Goal: Task Accomplishment & Management: Manage account settings

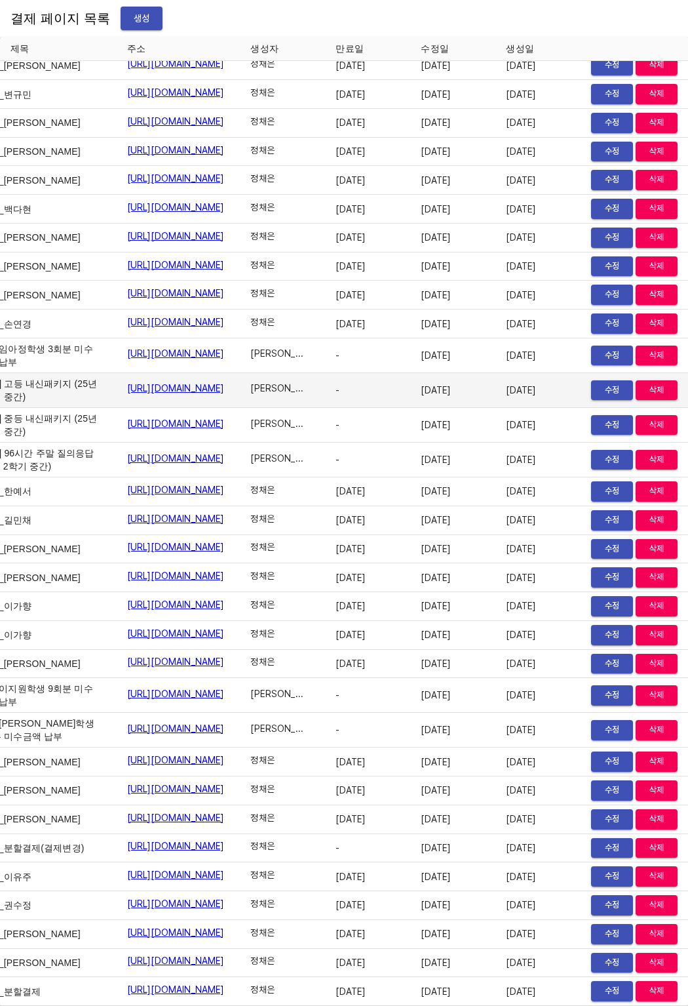
scroll to position [21518, 91]
click at [600, 383] on span "수정" at bounding box center [612, 390] width 29 height 15
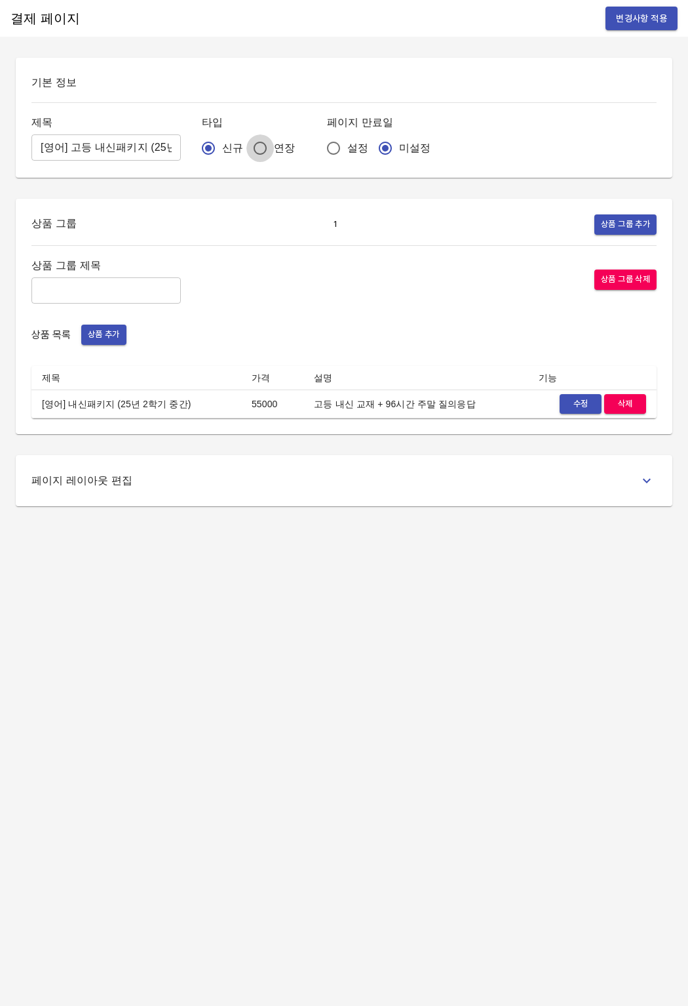
click at [246, 147] on input "연장" at bounding box center [260, 148] width 28 height 28
radio input "true"
click at [622, 22] on span "변경사항 적용" at bounding box center [641, 18] width 51 height 16
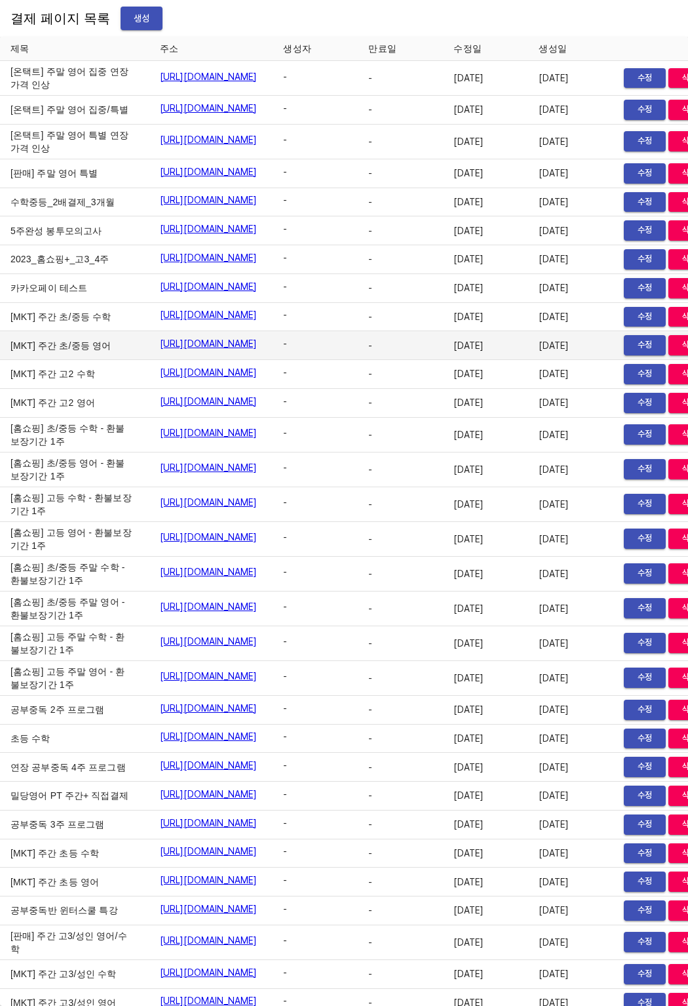
click at [427, 352] on span "-" at bounding box center [397, 345] width 59 height 13
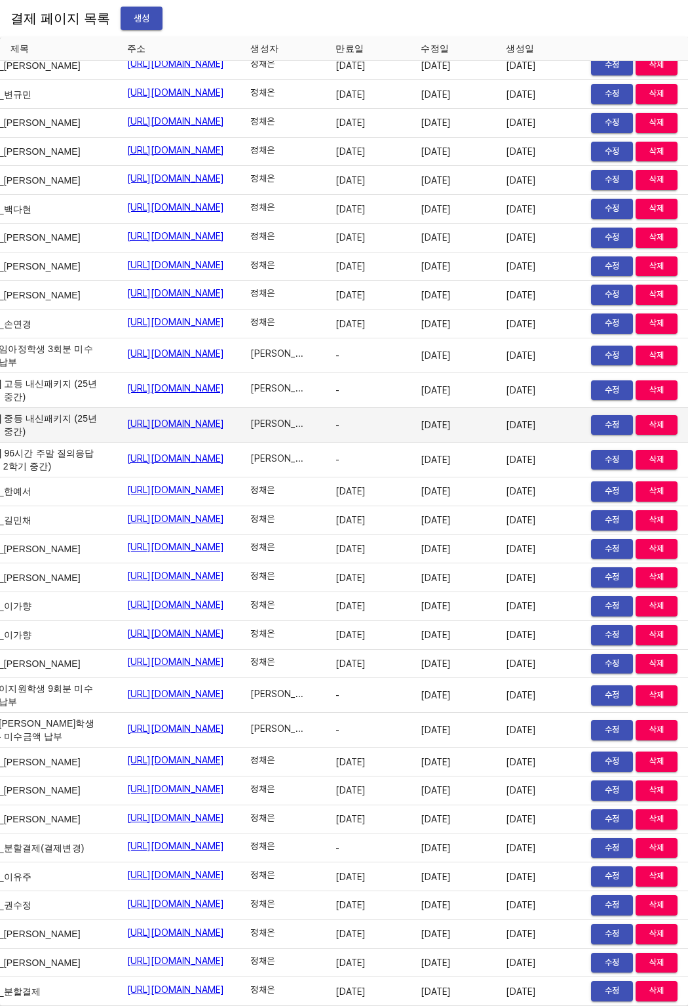
scroll to position [21518, 91]
click at [598, 418] on span "수정" at bounding box center [612, 425] width 29 height 15
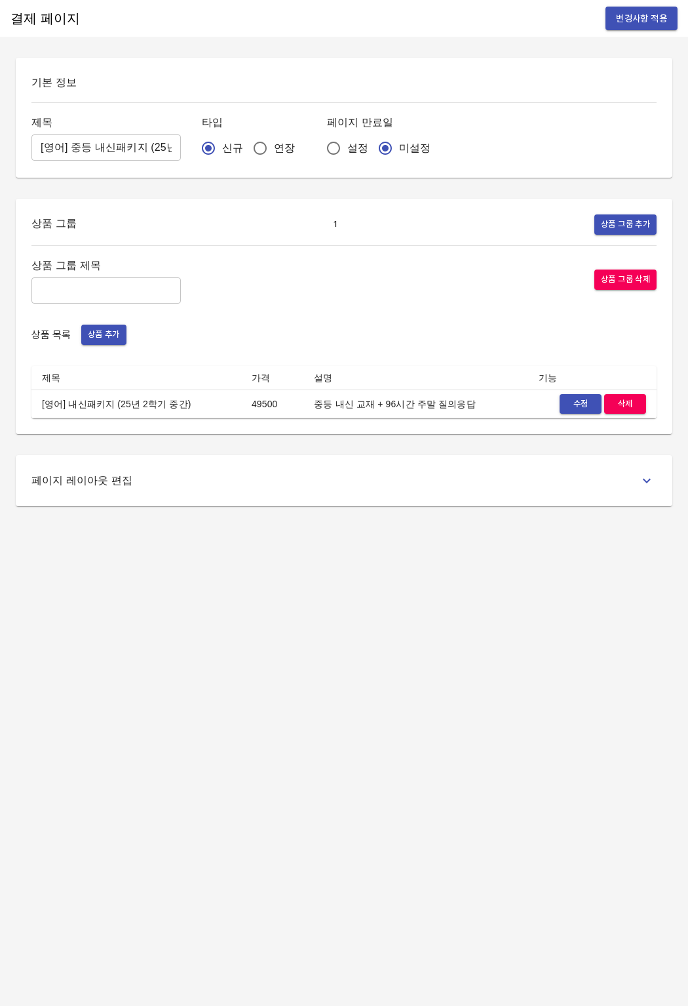
click at [253, 159] on label "연장" at bounding box center [270, 148] width 49 height 28
click at [253, 159] on input "연장" at bounding box center [260, 148] width 28 height 28
radio input "true"
click at [274, 155] on span "연장" at bounding box center [284, 148] width 21 height 16
click at [250, 155] on input "연장" at bounding box center [260, 148] width 28 height 28
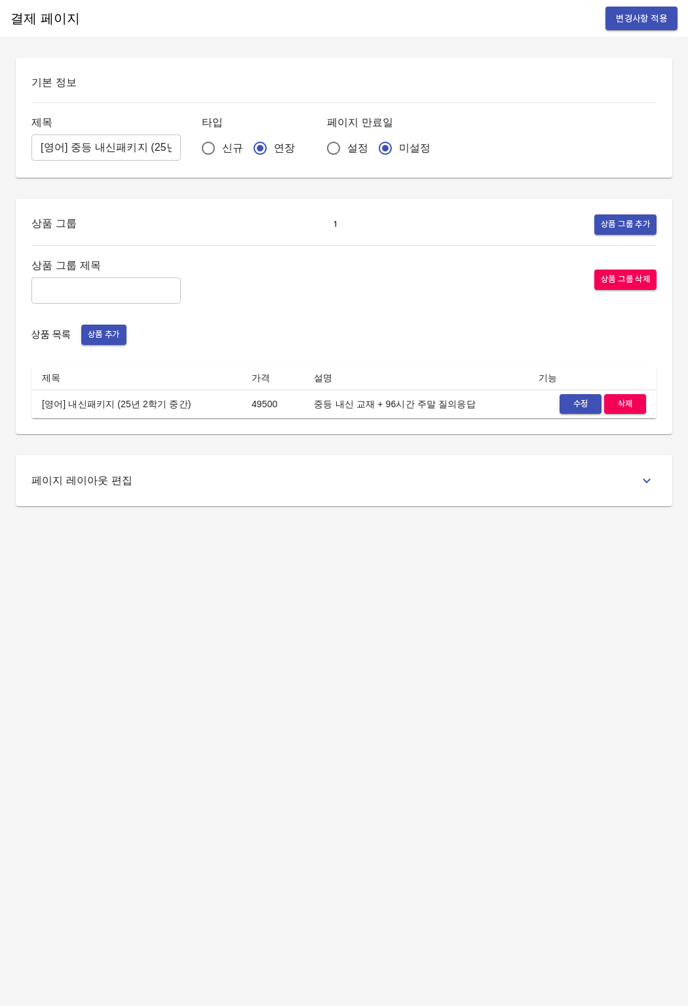
click at [639, 11] on span "변경사항 적용" at bounding box center [641, 18] width 51 height 16
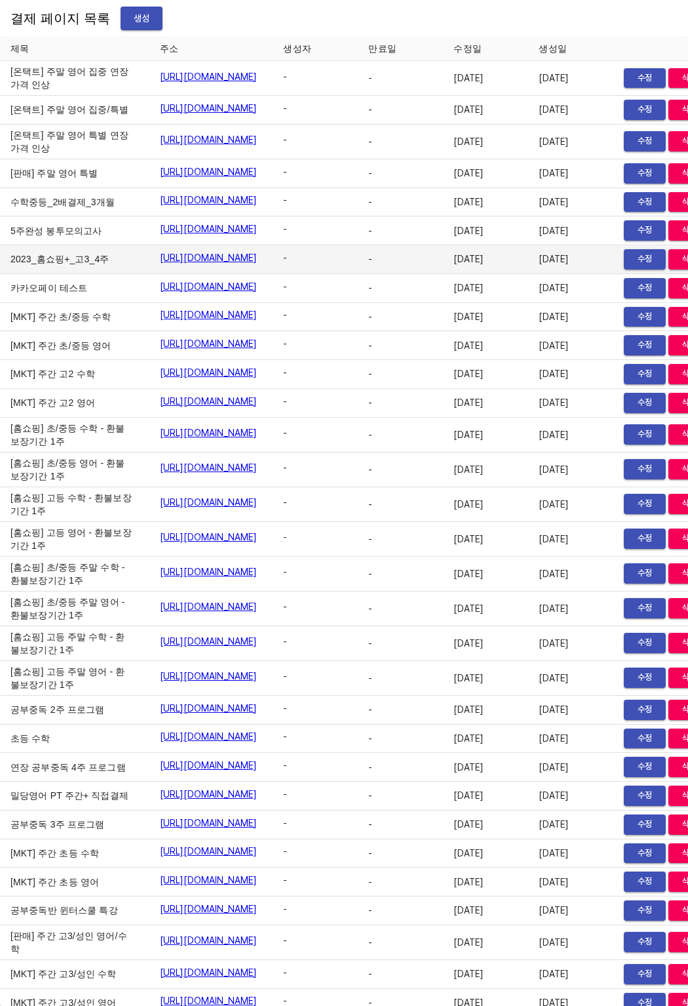
click at [358, 274] on td "-" at bounding box center [315, 259] width 85 height 29
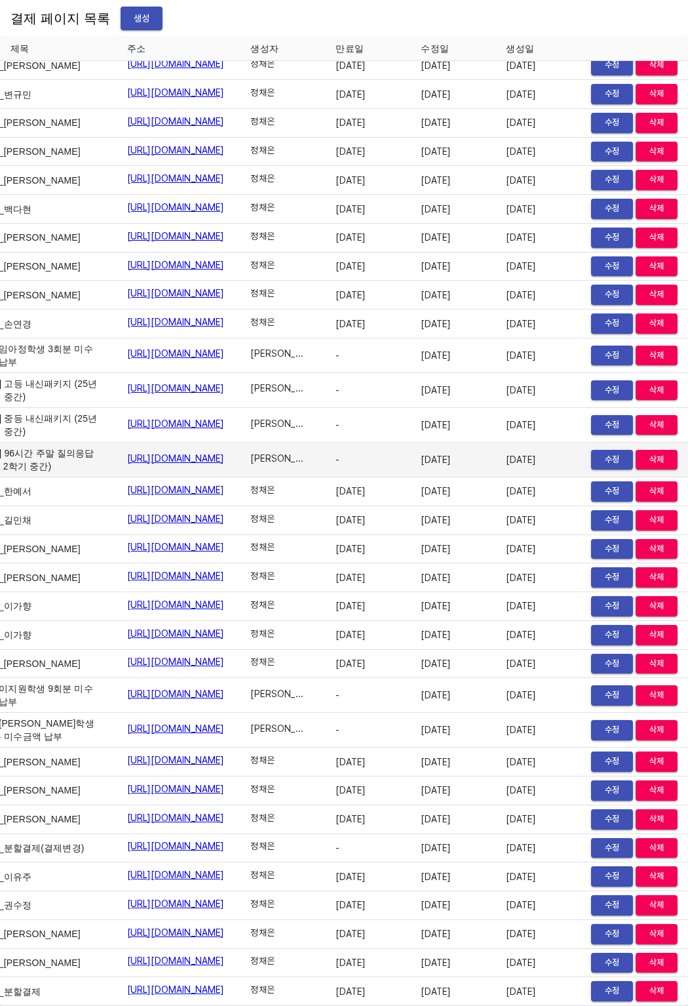
scroll to position [21518, 73]
click at [616, 452] on span "수정" at bounding box center [612, 459] width 29 height 15
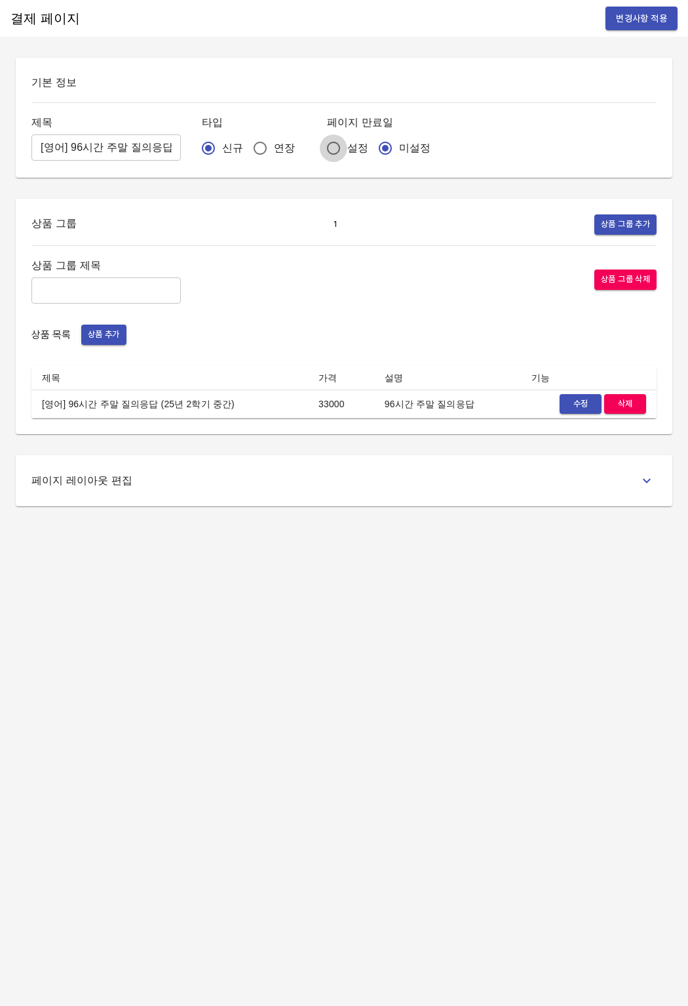
click at [320, 151] on input "설정" at bounding box center [334, 148] width 28 height 28
radio input "true"
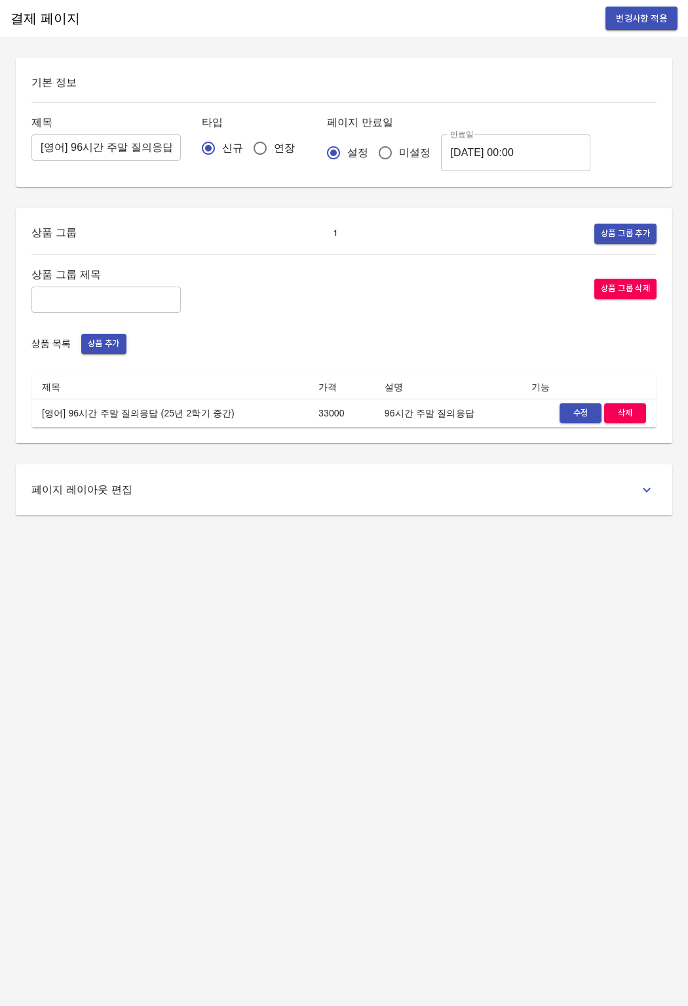
click at [372, 152] on input "미설정" at bounding box center [386, 153] width 28 height 28
radio input "true"
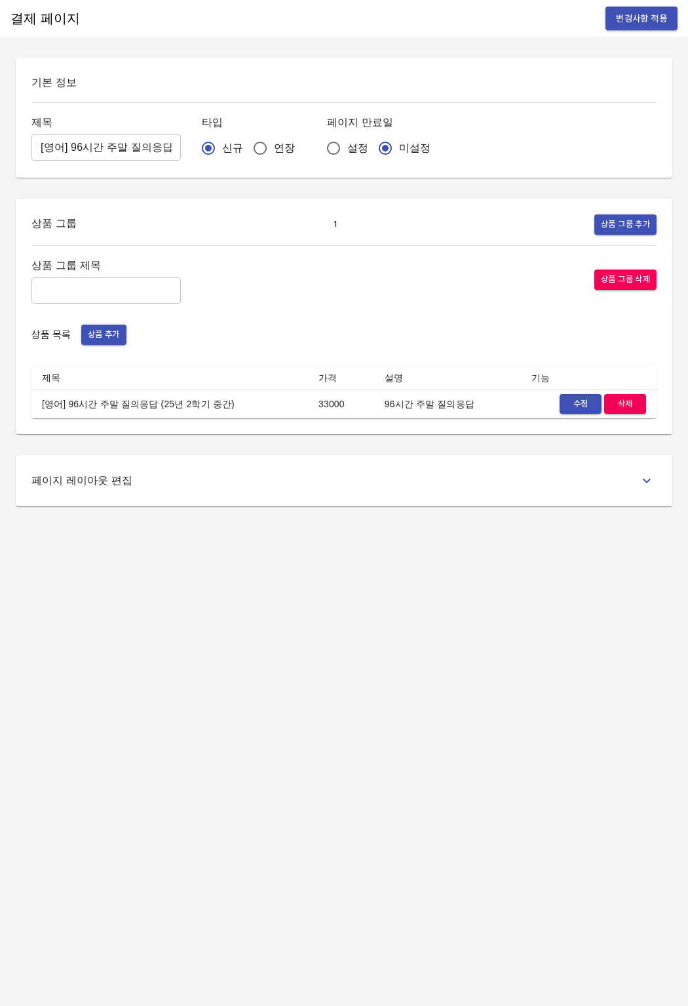
click at [246, 147] on input "연장" at bounding box center [260, 148] width 28 height 28
radio input "true"
click at [609, 25] on button "변경사항 적용" at bounding box center [642, 19] width 72 height 24
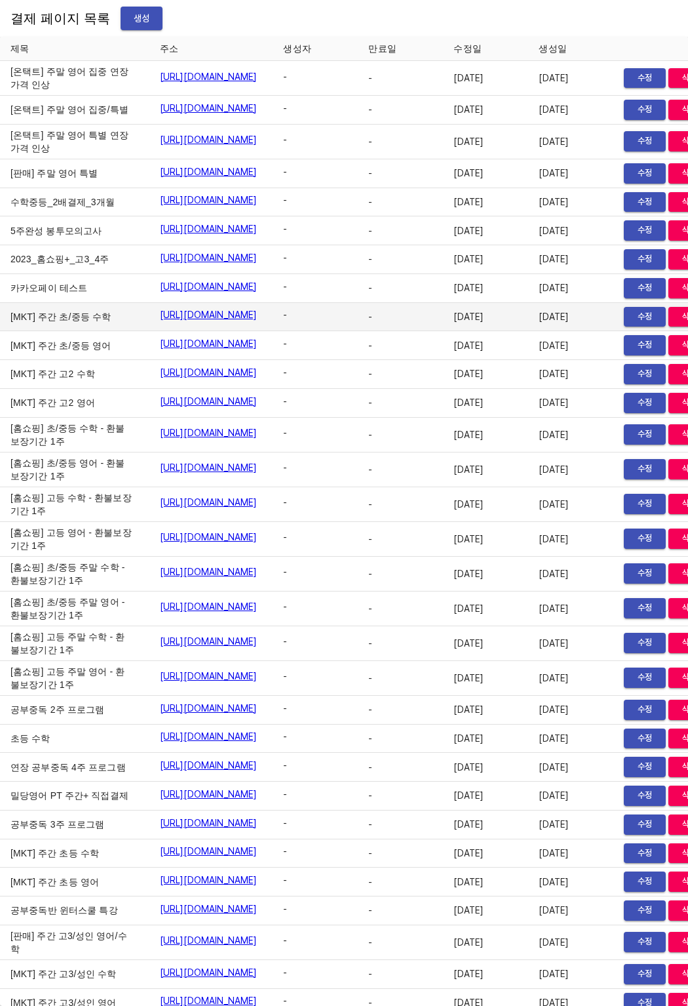
click at [95, 332] on td "[MKT] 주간 초/중등 수학" at bounding box center [74, 317] width 149 height 29
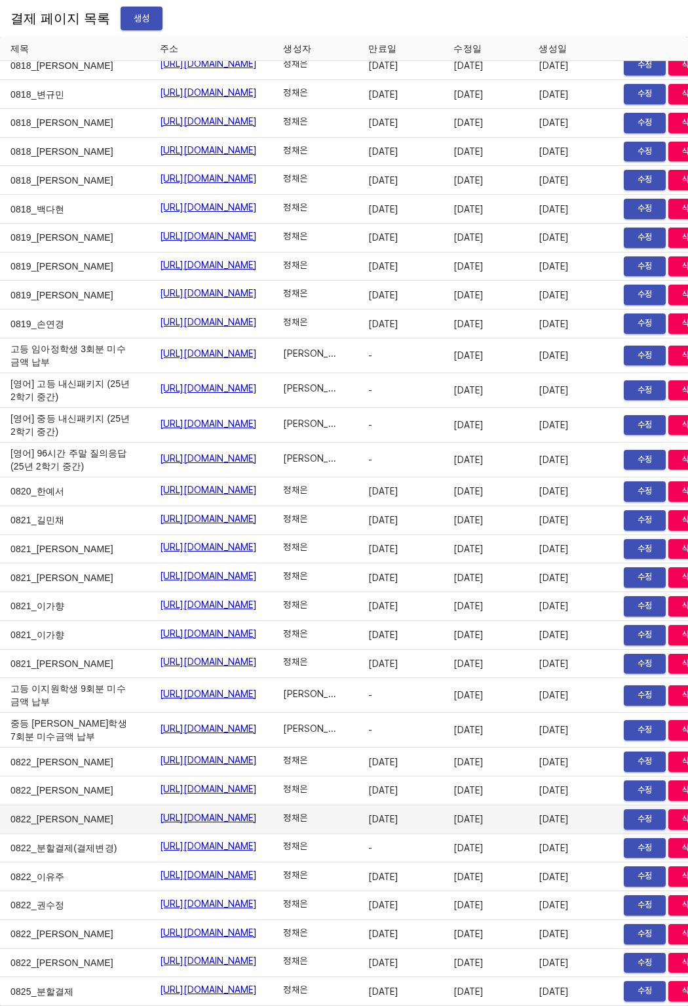
scroll to position [21518, 91]
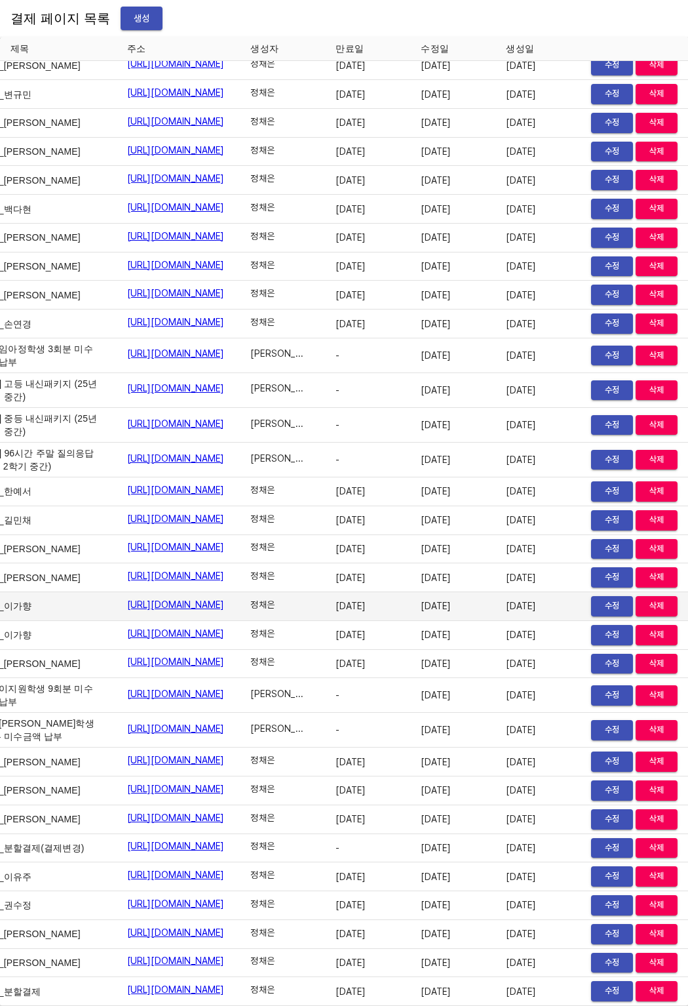
drag, startPoint x: 543, startPoint y: 576, endPoint x: 498, endPoint y: 577, distance: 45.9
click at [530, 592] on td "2025-08-21" at bounding box center [538, 606] width 85 height 29
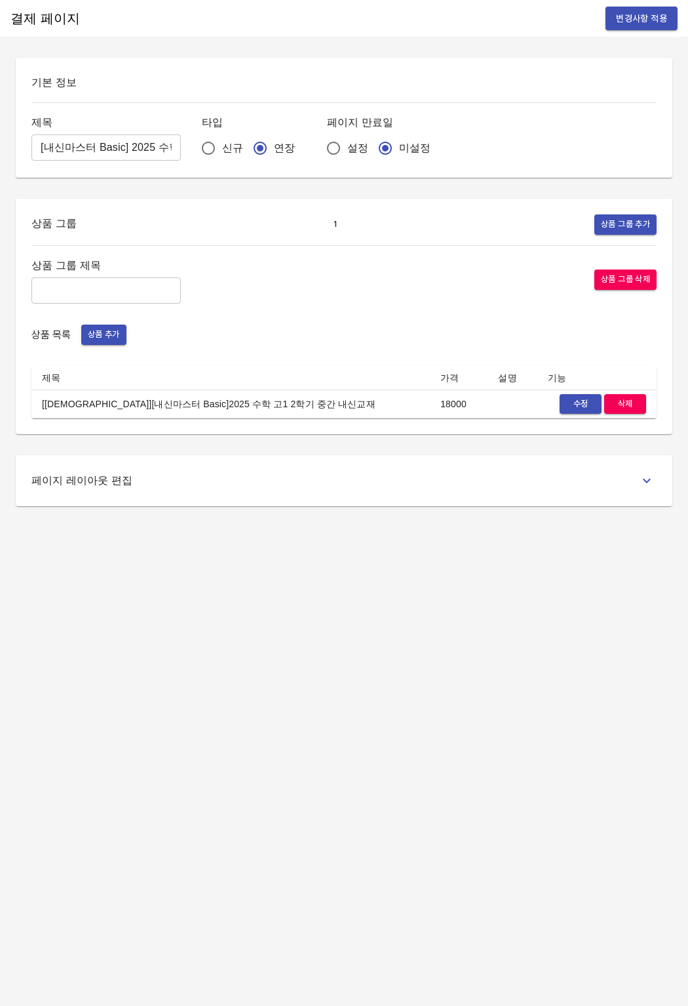
click at [580, 402] on span "수정" at bounding box center [580, 404] width 29 height 15
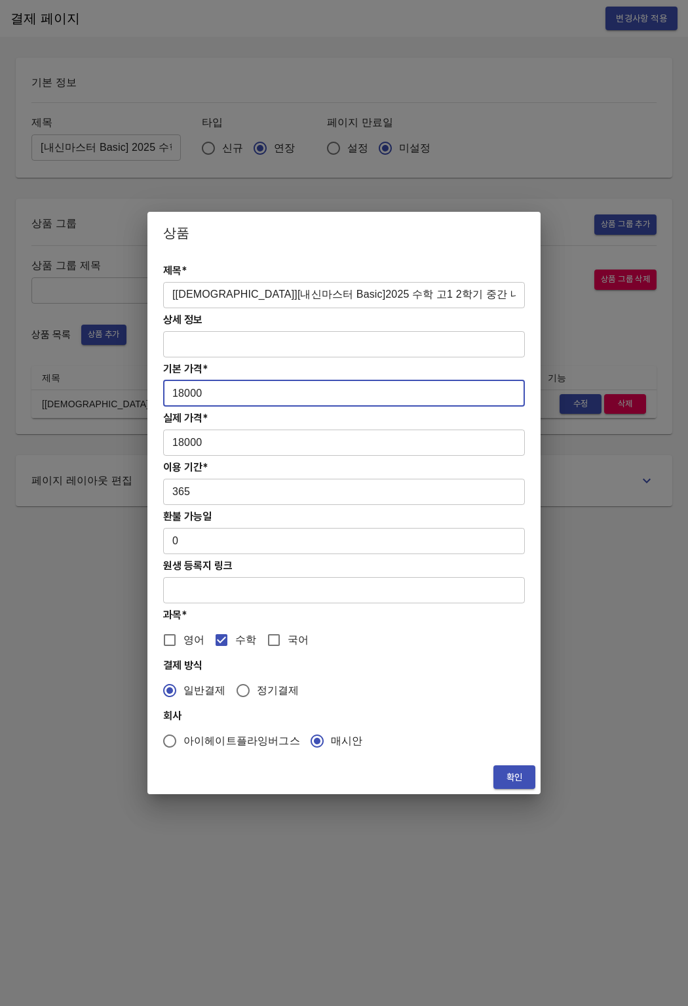
drag, startPoint x: 242, startPoint y: 393, endPoint x: 146, endPoint y: 391, distance: 95.7
click at [147, 392] on div "제목* [교재][내신마스터 Basic]2025 수학 고1 2학기 중간 내신교재 ​ 상세 정보 ​ 기본 가격* 18000 ​ 실제 가격* 180…" at bounding box center [343, 507] width 393 height 506
drag, startPoint x: 217, startPoint y: 399, endPoint x: 165, endPoint y: 396, distance: 52.5
click at [165, 398] on input "20000" at bounding box center [344, 393] width 362 height 26
type input "20000"
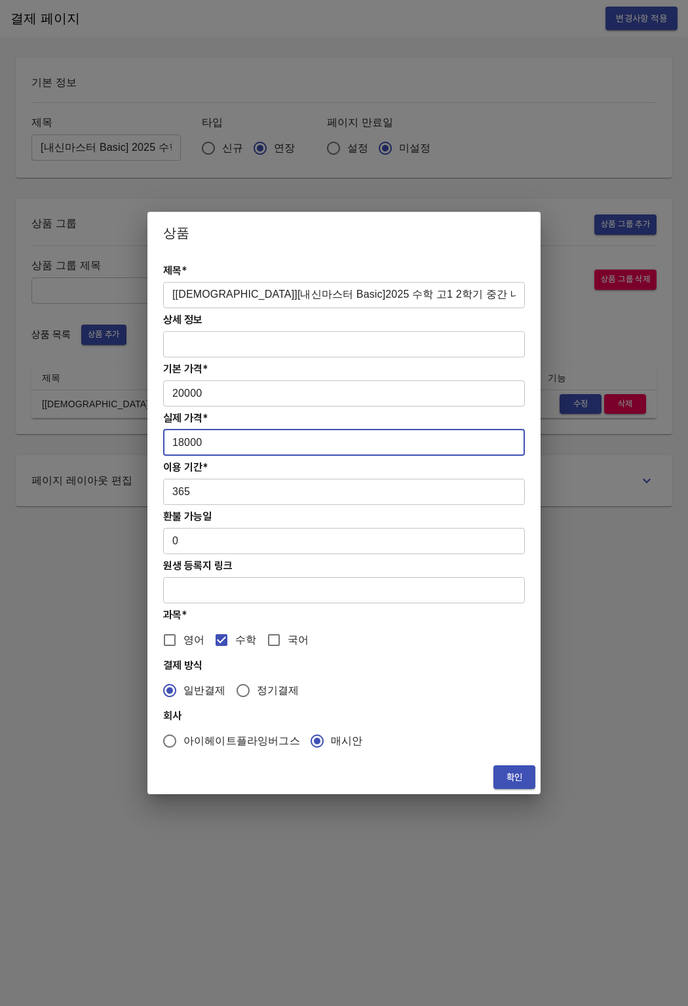
drag, startPoint x: 210, startPoint y: 445, endPoint x: 142, endPoint y: 444, distance: 68.2
click at [142, 444] on div "상품 제목* [교재][내신마스터 Basic]2025 수학 고1 2학기 중간 내신교재 ​ 상세 정보 ​ 기본 가격* 20000 ​ 실제 가격* …" at bounding box center [344, 503] width 688 height 1006
paste input "20"
type input "20000"
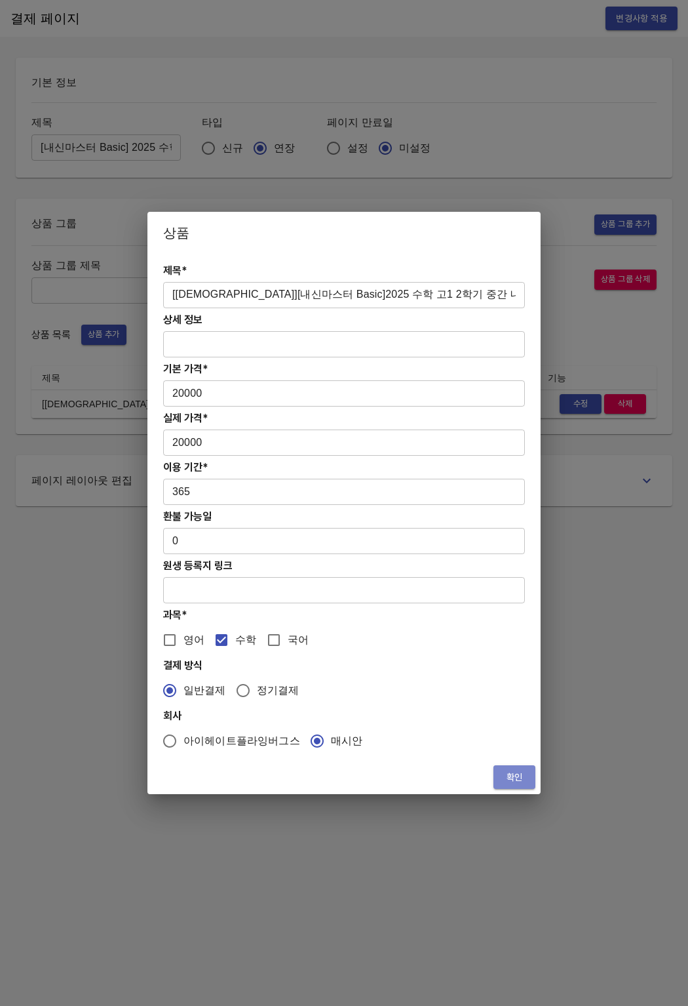
click at [508, 775] on span "확인" at bounding box center [514, 777] width 21 height 16
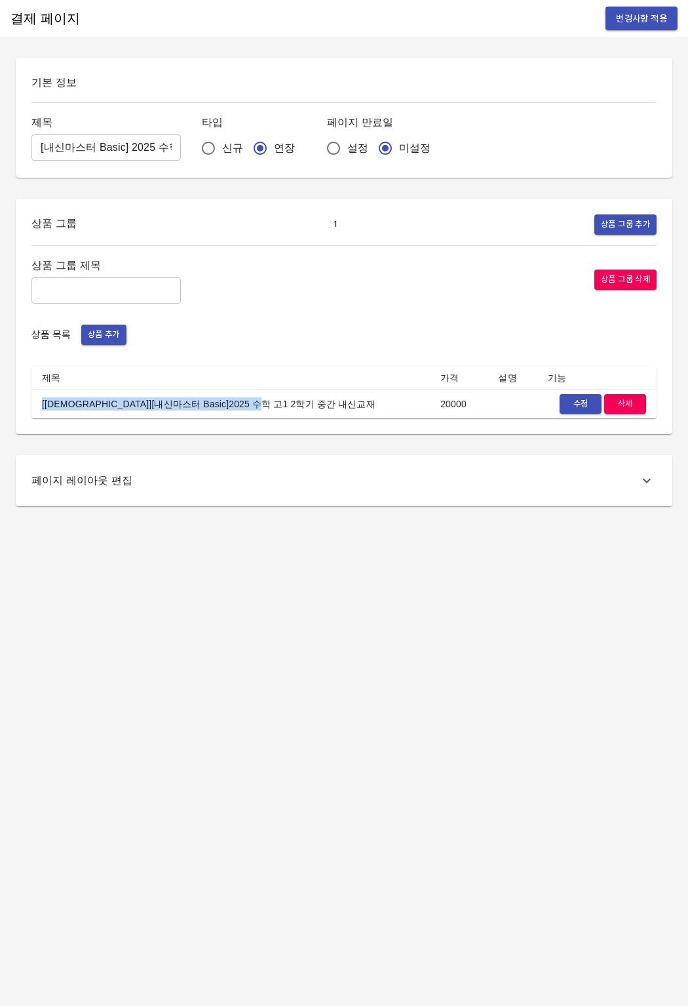
drag, startPoint x: 40, startPoint y: 402, endPoint x: 295, endPoint y: 408, distance: 255.1
click at [295, 408] on td "[[DEMOGRAPHIC_DATA]][내신마스터 Basic]2025 수학 고1 2학기 중간 내신교재" at bounding box center [230, 403] width 399 height 29
copy td "[[DEMOGRAPHIC_DATA]][내신마스터 Basic]2025 수학 고1 2학기 중간 내신교재"
click at [553, 297] on div "상품 그룹 제목 ​ 상품 그룹 삭제" at bounding box center [343, 279] width 625 height 47
click at [625, 29] on button "변경사항 적용" at bounding box center [642, 19] width 72 height 24
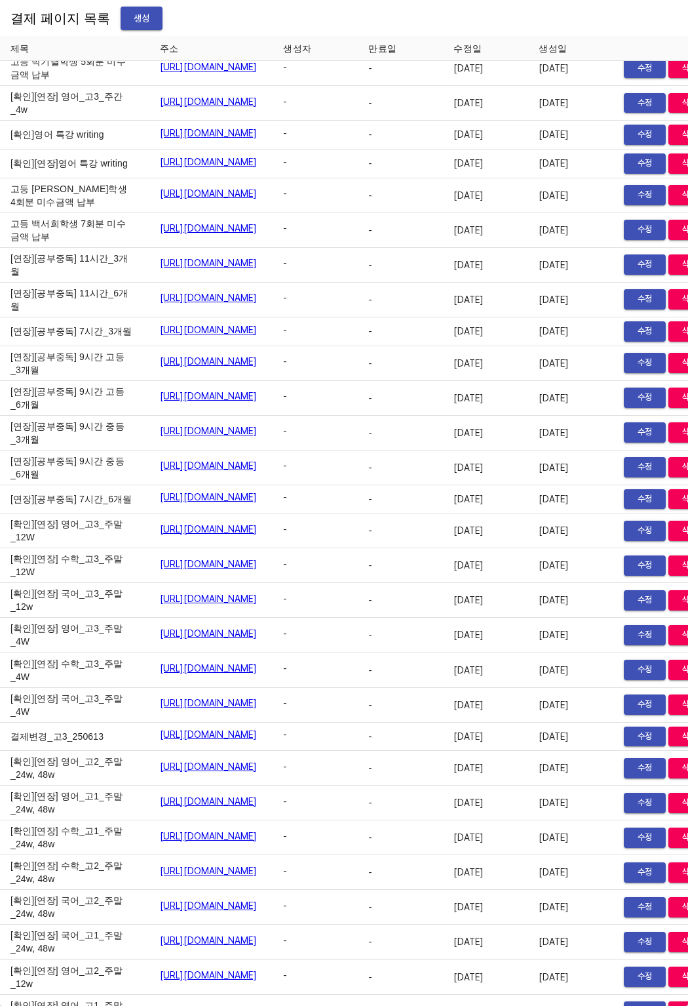
scroll to position [14310, 91]
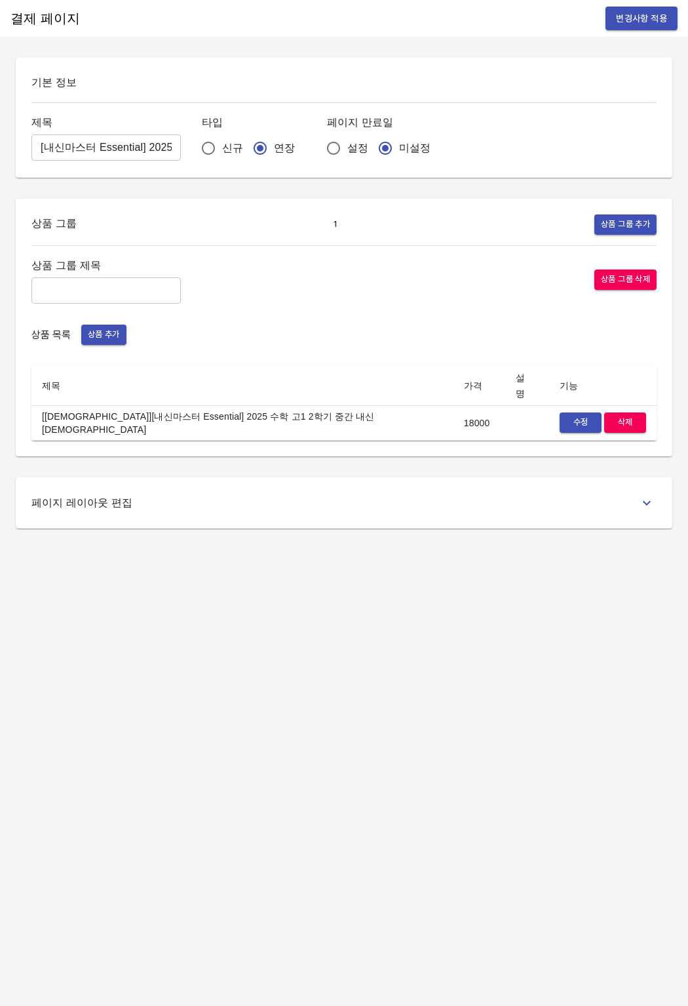
click at [583, 415] on span "수정" at bounding box center [580, 422] width 29 height 15
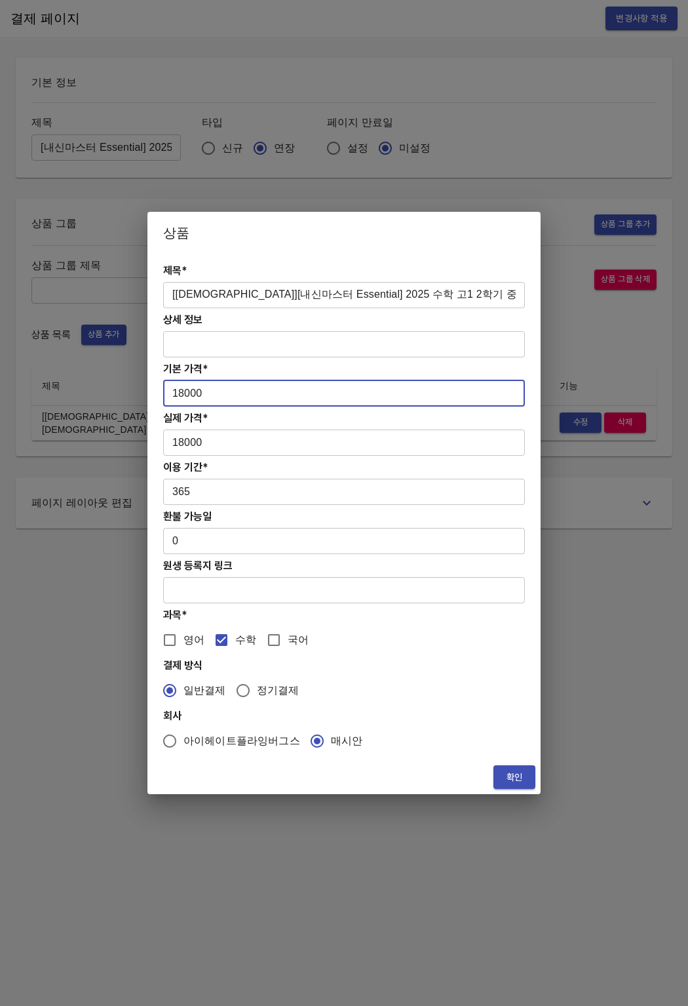
drag, startPoint x: 224, startPoint y: 393, endPoint x: 147, endPoint y: 384, distance: 77.2
click at [147, 384] on div "제목* [교재][내신마스터 Essential] 2025 수학 고1 2학기 중간 내신교재 ​ 상세 정보 ​ 기본 가격* 18000 ​ 실제 가격…" at bounding box center [343, 507] width 393 height 506
type input "20000"
click at [240, 444] on input "18000" at bounding box center [344, 442] width 362 height 26
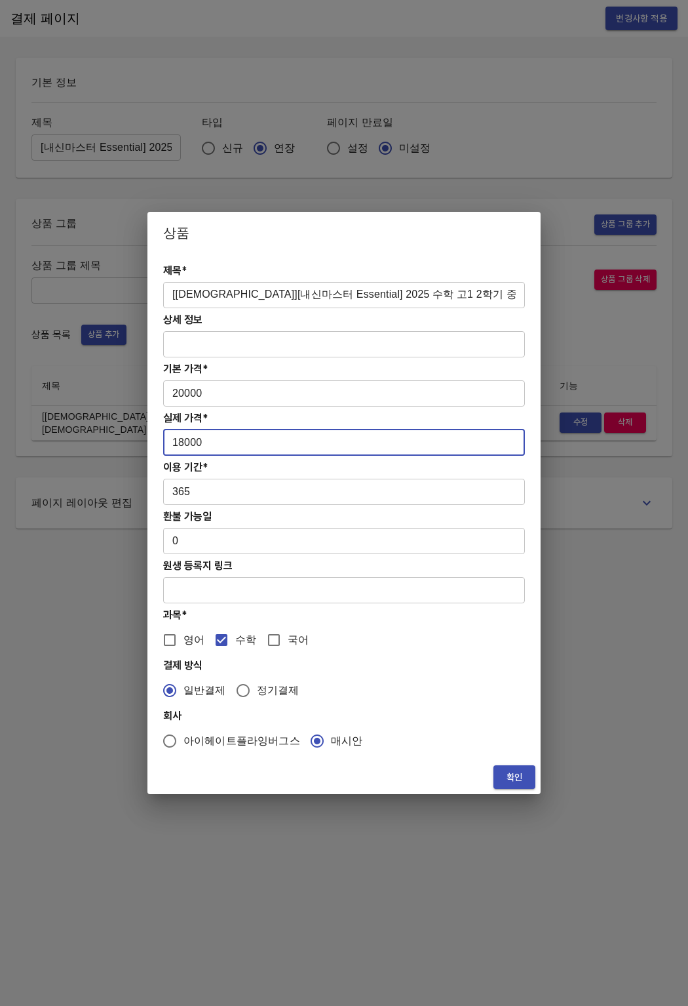
drag, startPoint x: 237, startPoint y: 444, endPoint x: 216, endPoint y: 442, distance: 21.1
click at [218, 443] on input "18000" at bounding box center [344, 442] width 362 height 26
drag, startPoint x: 216, startPoint y: 442, endPoint x: 163, endPoint y: 442, distance: 53.1
click at [165, 442] on input "18000" at bounding box center [344, 442] width 362 height 26
paste input "20"
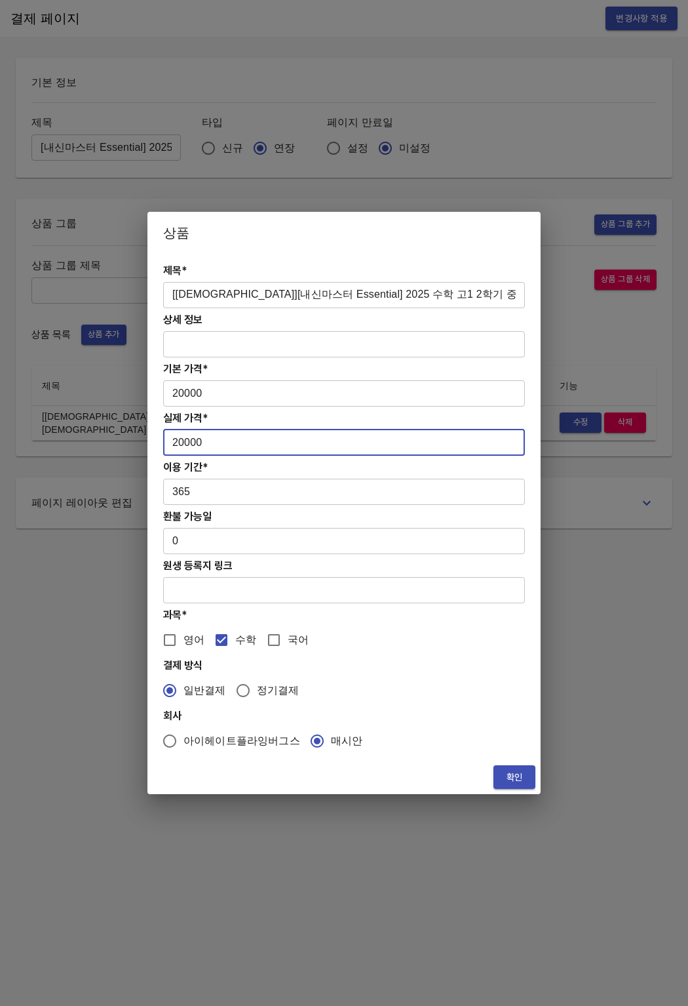
type input "20000"
click at [511, 781] on span "확인" at bounding box center [514, 777] width 21 height 16
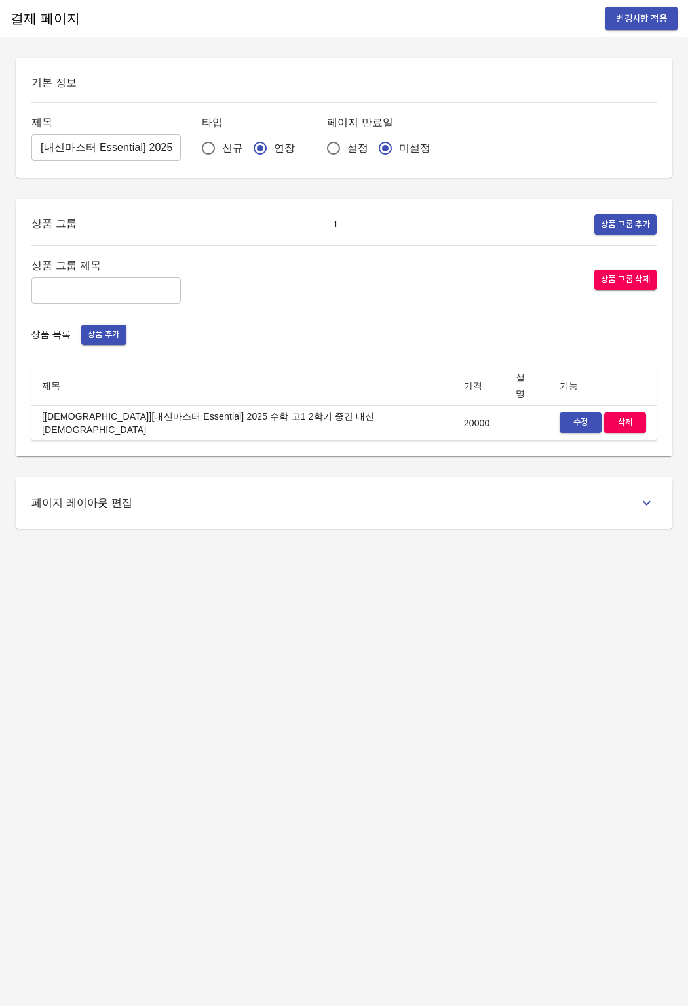
click at [377, 627] on div "결제 페이지 변경사항 적용 기본 정보 제목 [내신마스터 Essential] 2025 수학 고1 2학기 중간 내신교재비 ​ 타입 신규 연장 페이…" at bounding box center [344, 503] width 688 height 1006
click at [654, 20] on span "변경사항 적용" at bounding box center [641, 18] width 51 height 16
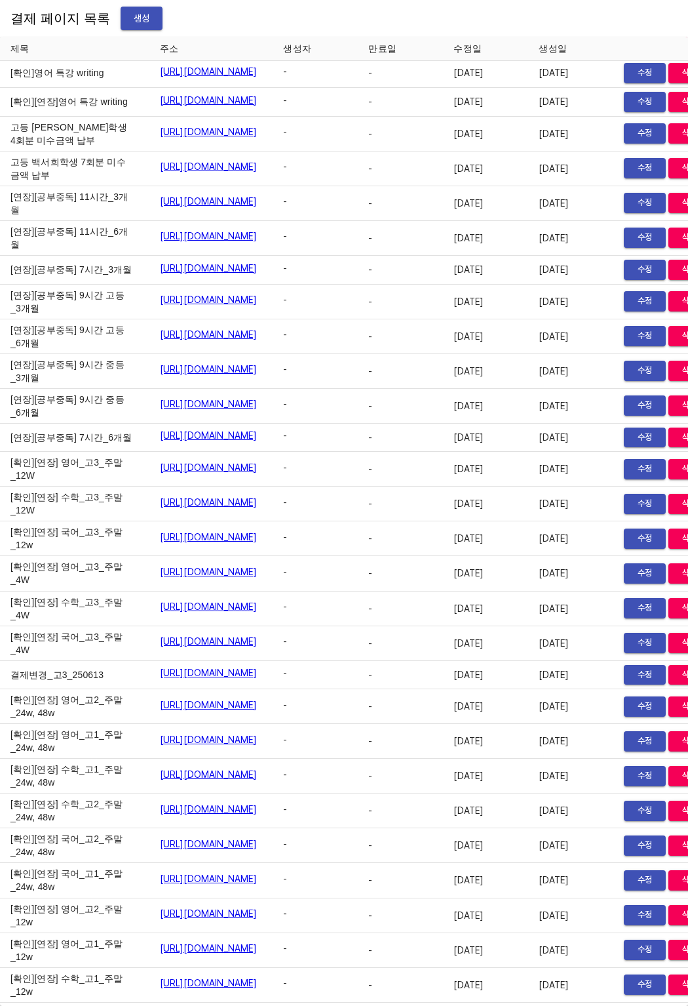
scroll to position [14371, 91]
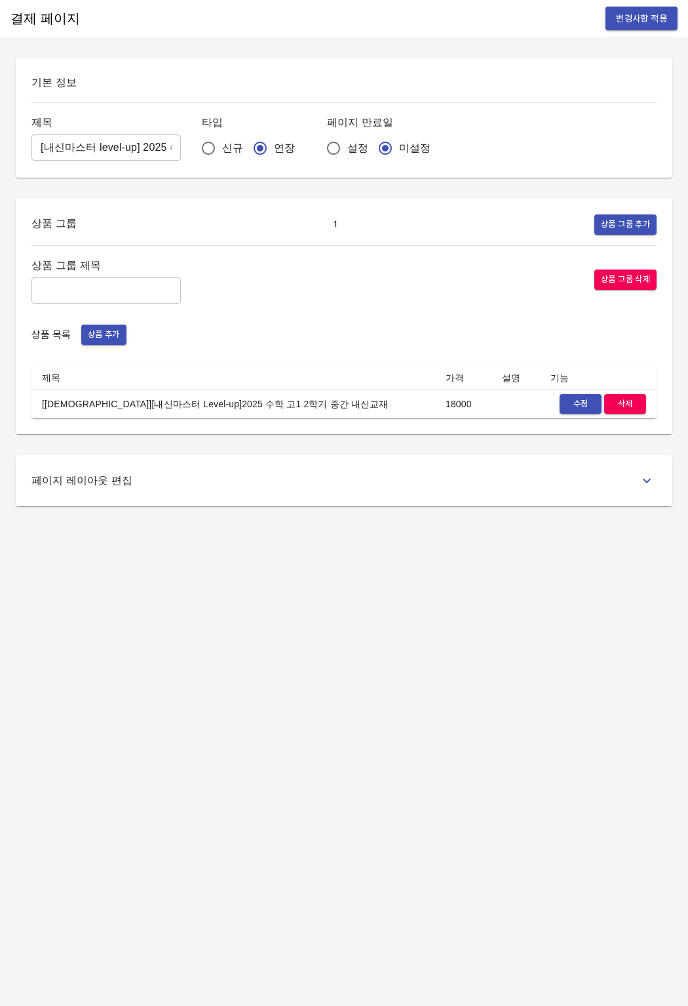
click at [577, 412] on button "수정" at bounding box center [581, 404] width 42 height 20
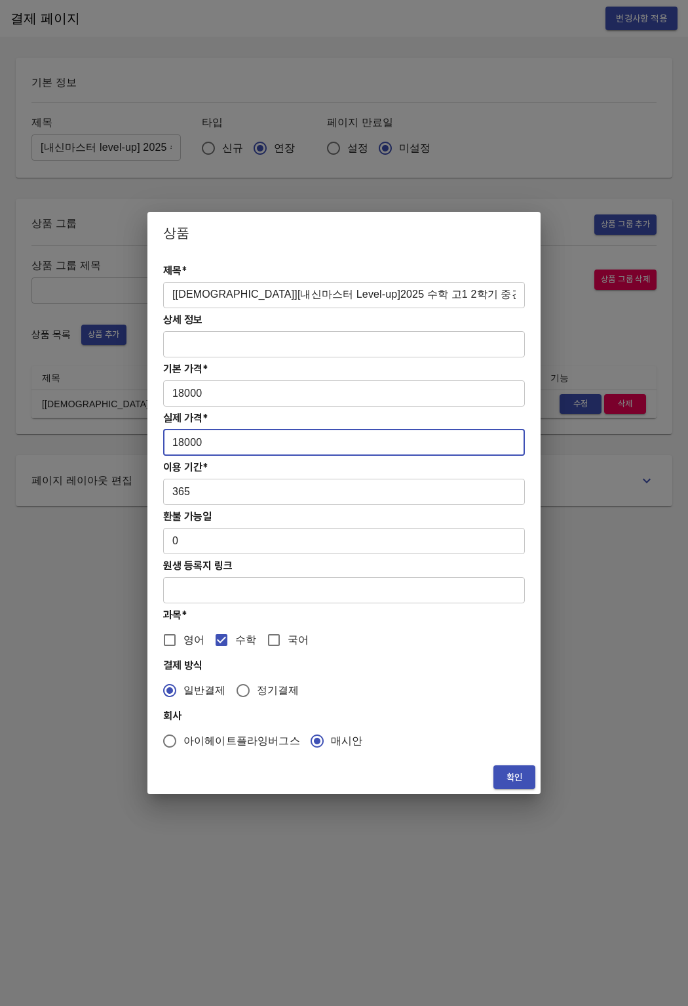
click at [237, 437] on input "18000" at bounding box center [344, 442] width 362 height 26
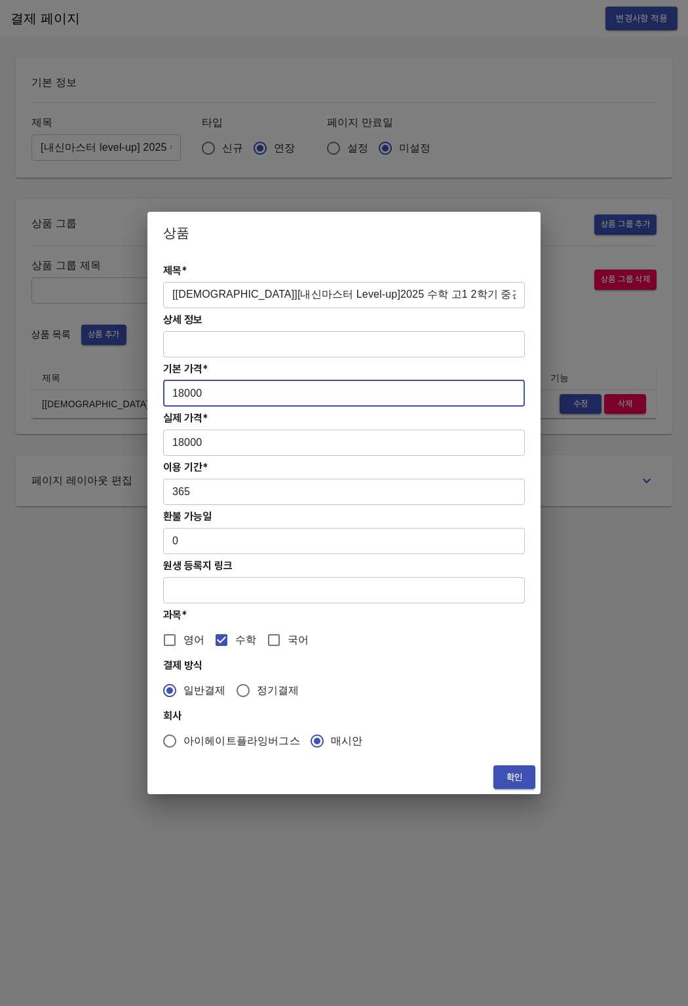
drag, startPoint x: 220, startPoint y: 393, endPoint x: 138, endPoint y: 400, distance: 82.2
click at [137, 395] on div "상품 제목* [교재][내신마스터 Level-up]2025 수학 고1 2학기 중간 내신교재 ​ 상세 정보 ​ 기본 가격* 18000 ​ 실제 가…" at bounding box center [344, 503] width 688 height 1006
paste input "number"
type input "0"
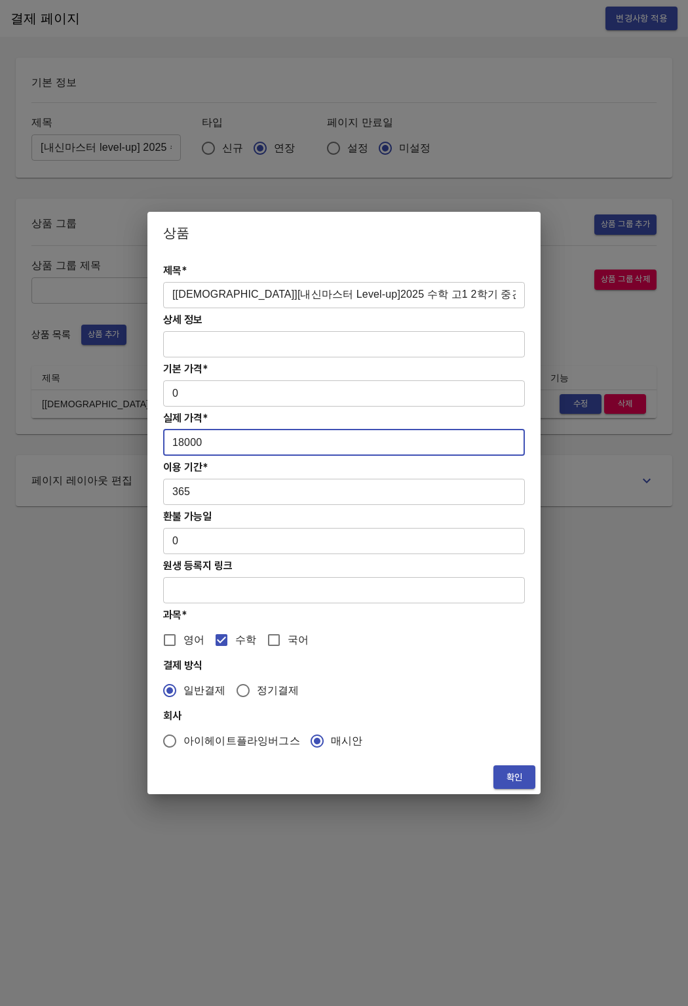
click at [216, 454] on input "18000" at bounding box center [344, 442] width 362 height 26
drag, startPoint x: 216, startPoint y: 445, endPoint x: 149, endPoint y: 437, distance: 67.3
click at [138, 442] on div "상품 제목* [교재][내신마스터 Level-up]2025 수학 고1 2학기 중간 내신교재 ​ 상세 정보 ​ 기본 가격* 0 ​ 실제 가격* 1…" at bounding box center [344, 503] width 688 height 1006
paste input "20"
type input "20000"
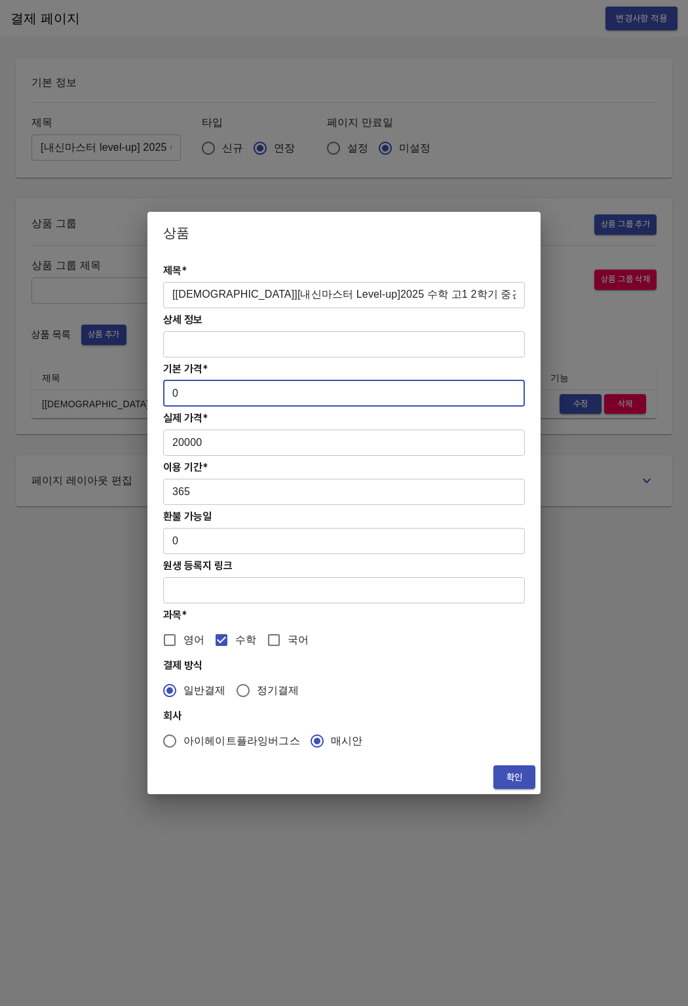
drag, startPoint x: 203, startPoint y: 397, endPoint x: 147, endPoint y: 407, distance: 55.9
click at [142, 397] on div "상품 제목* [교재][내신마스터 Level-up]2025 수학 고1 2학기 중간 내신교재 ​ 상세 정보 ​ 기본 가격* 0 ​ 실제 가격* 2…" at bounding box center [344, 503] width 688 height 1006
paste input "2000"
type input "20000"
click at [523, 776] on span "확인" at bounding box center [514, 777] width 21 height 16
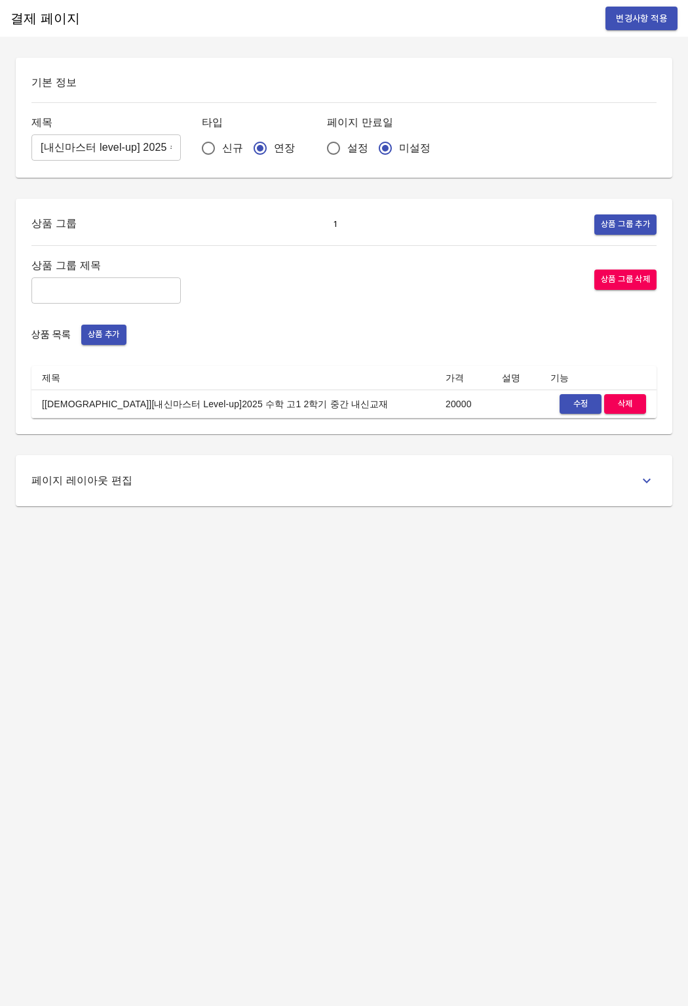
click at [509, 779] on div "결제 페이지 변경사항 적용 기본 정보 제목 [내신마스터 level-up] 2025 수학 고1 2학기 중간 내신교재비 ​ 타입 신규 연장 페이지…" at bounding box center [344, 503] width 688 height 1006
click at [625, 21] on span "변경사항 적용" at bounding box center [641, 18] width 51 height 16
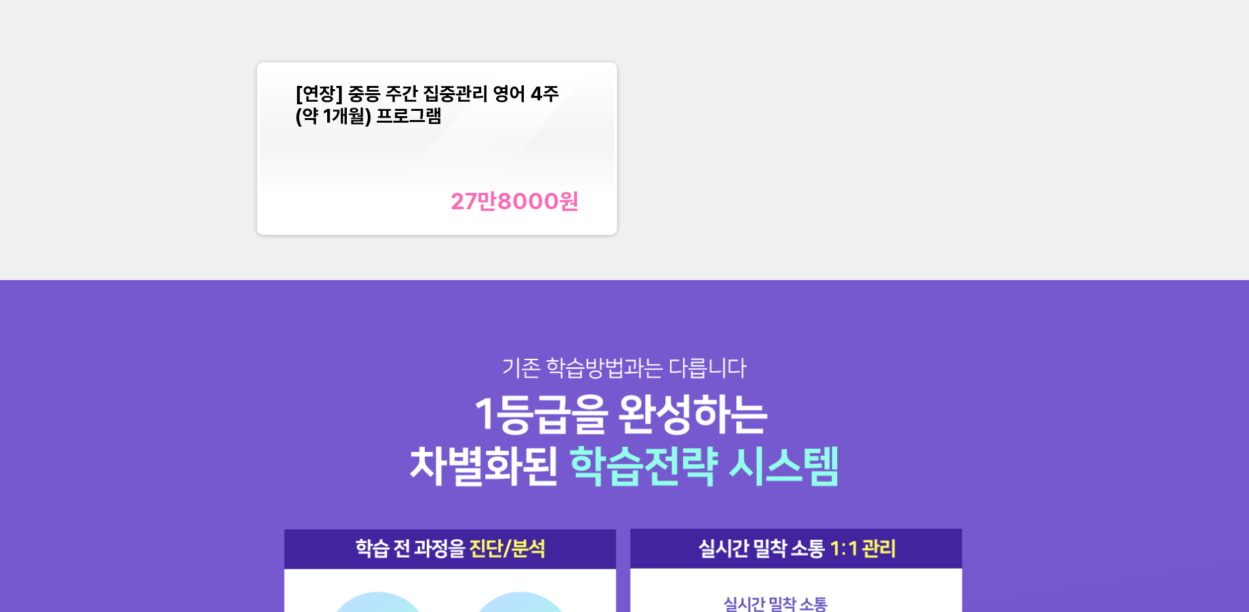
scroll to position [1720, 0]
